Goal: Task Accomplishment & Management: Use online tool/utility

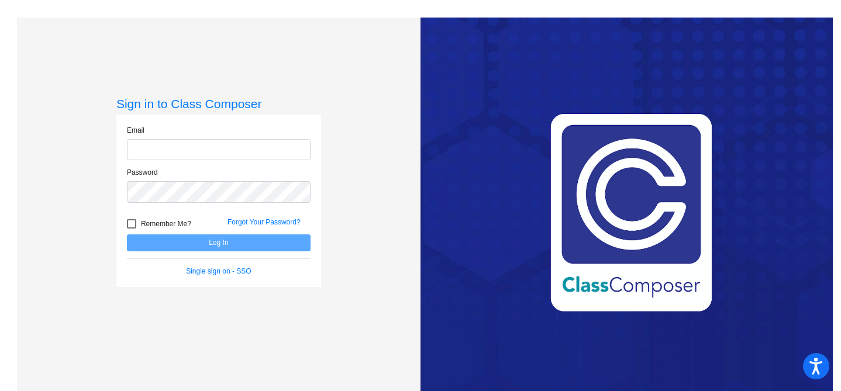
type input "[EMAIL_ADDRESS][DOMAIN_NAME]"
click at [212, 246] on button "Log In" at bounding box center [219, 242] width 184 height 17
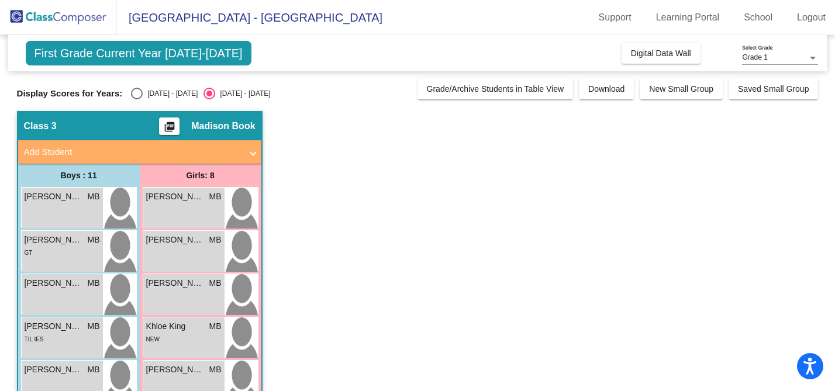
click at [139, 89] on div "Select an option" at bounding box center [137, 94] width 12 height 12
click at [137, 99] on input "[DATE] - [DATE]" at bounding box center [136, 99] width 1 height 1
radio input "true"
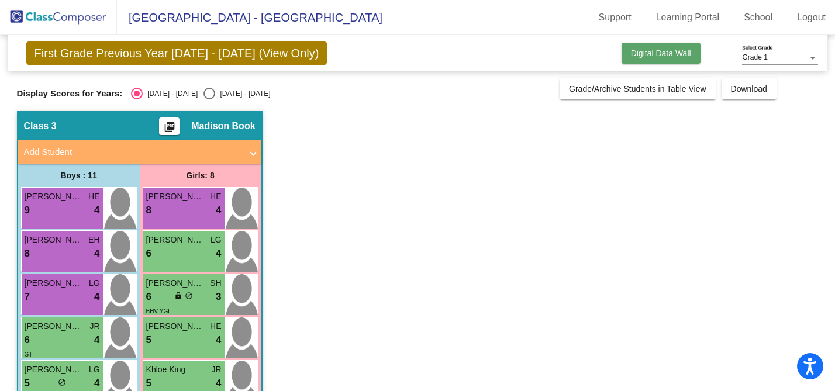
click at [648, 58] on button "Digital Data Wall" at bounding box center [660, 53] width 79 height 21
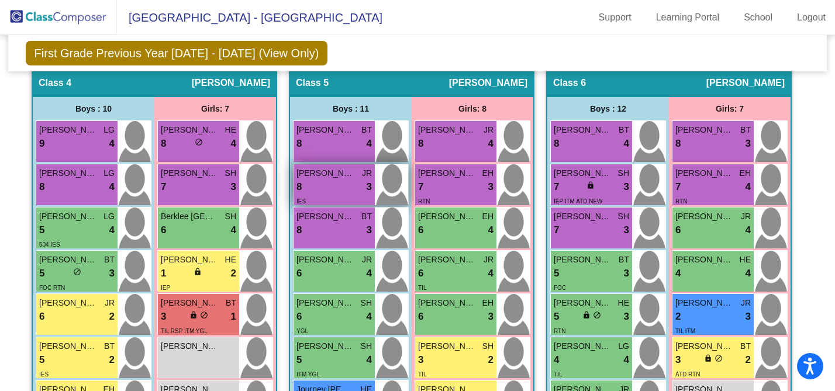
scroll to position [1009, 0]
